Goal: Navigation & Orientation: Go to known website

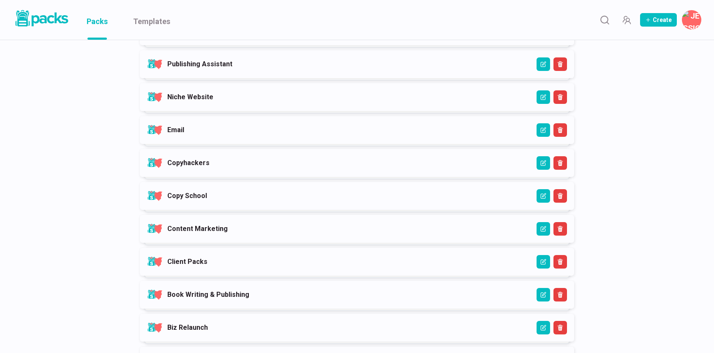
scroll to position [231, 0]
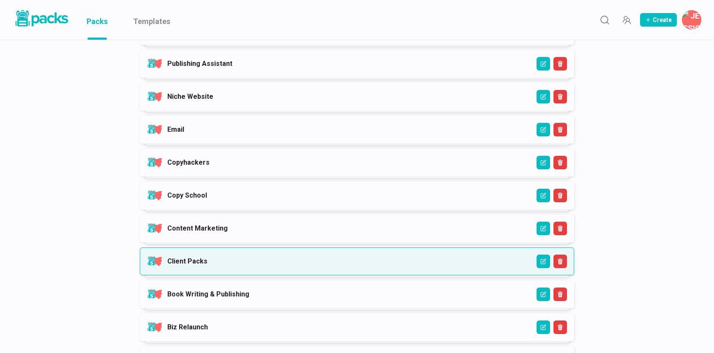
click at [207, 265] on link "Client Packs" at bounding box center [187, 261] width 40 height 8
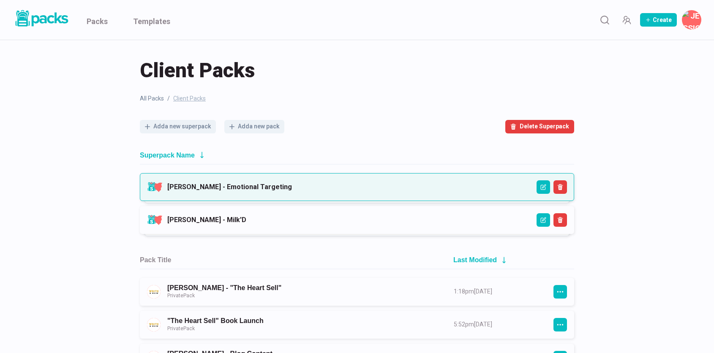
click at [221, 191] on link "[PERSON_NAME] - Emotional Targeting" at bounding box center [229, 187] width 125 height 8
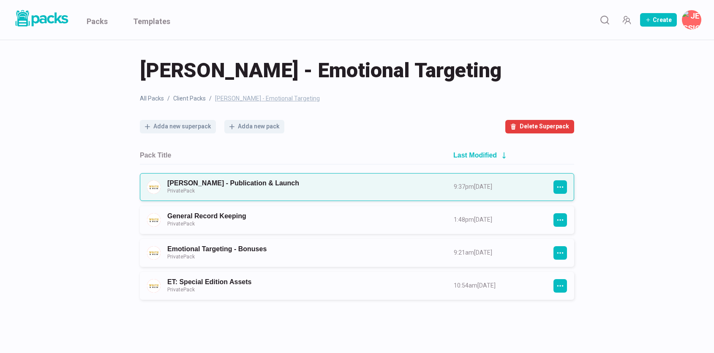
click at [258, 188] on link "[PERSON_NAME] - Publication & Launch Private Pack" at bounding box center [302, 187] width 271 height 16
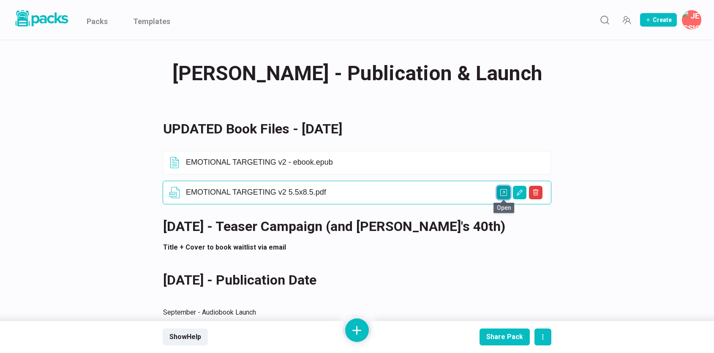
click at [504, 193] on icon "Open external link" at bounding box center [503, 192] width 7 height 7
